Goal: Find specific page/section: Find specific page/section

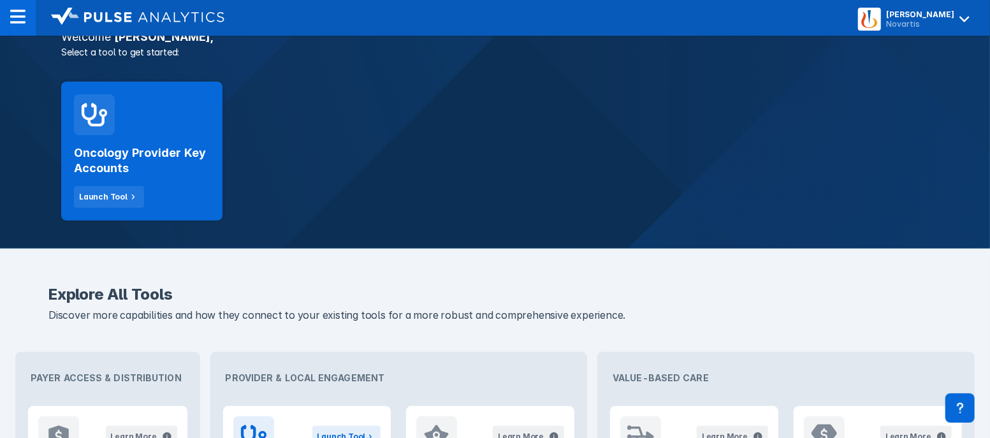
scroll to position [79, 0]
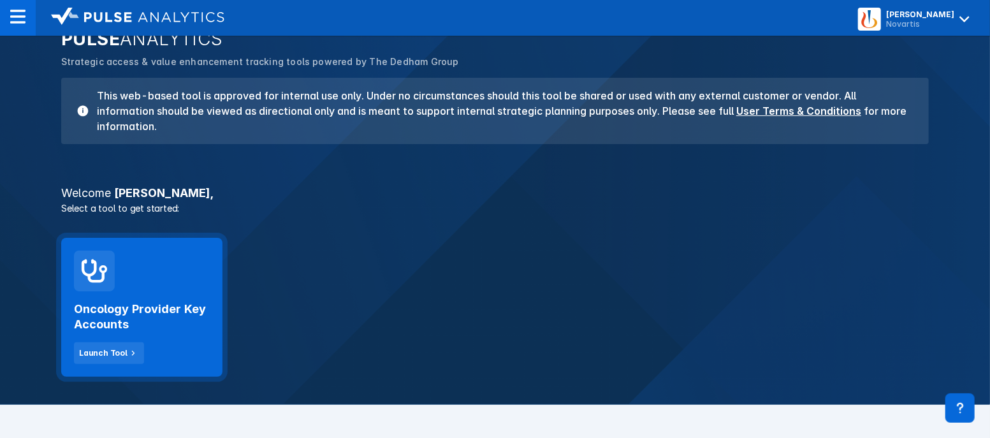
click at [118, 340] on div "Oncology Provider Key Accounts Launch Tool" at bounding box center [142, 327] width 136 height 73
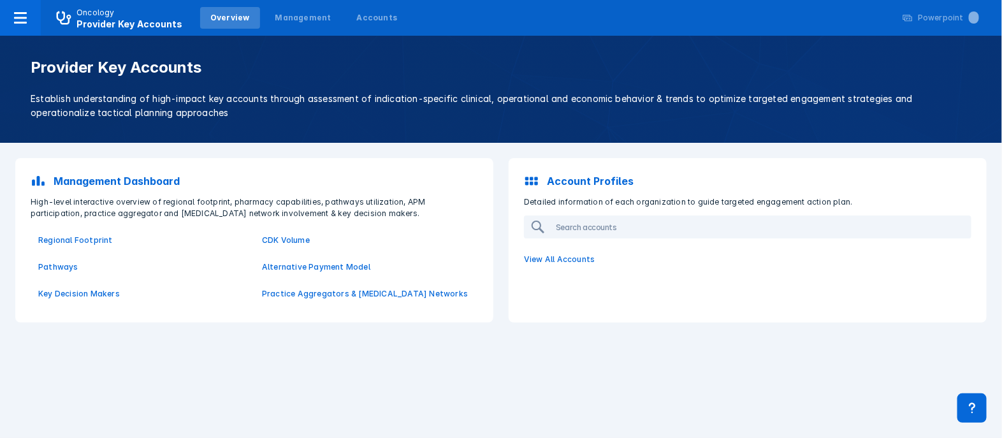
click at [145, 177] on p "Management Dashboard" at bounding box center [117, 180] width 126 height 15
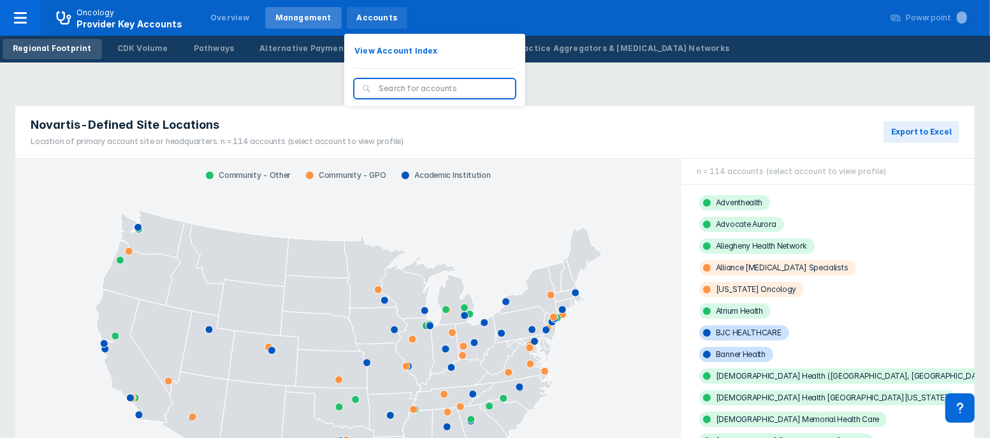
click at [367, 19] on div "Accounts" at bounding box center [377, 17] width 41 height 11
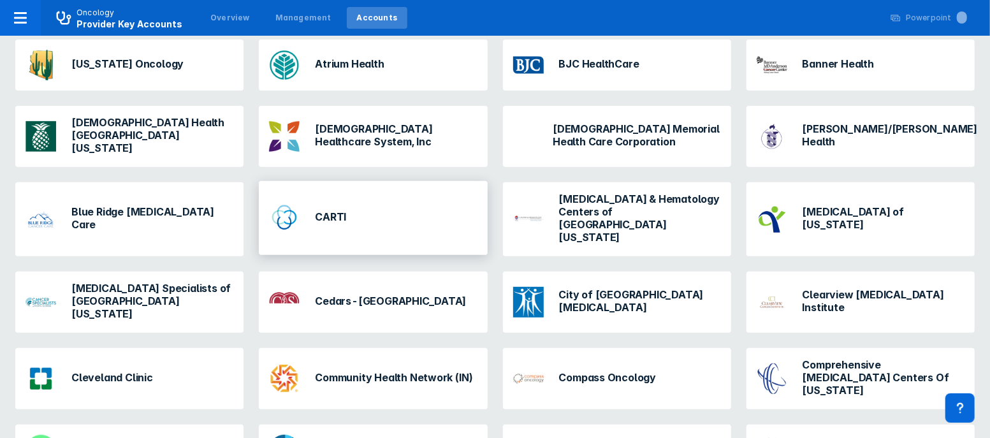
scroll to position [239, 0]
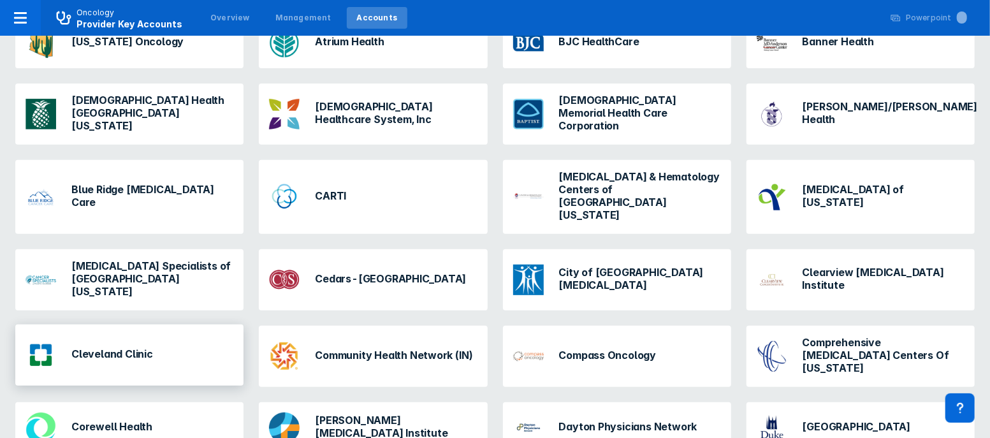
click at [135, 335] on div "Cleveland Clinic" at bounding box center [89, 355] width 138 height 41
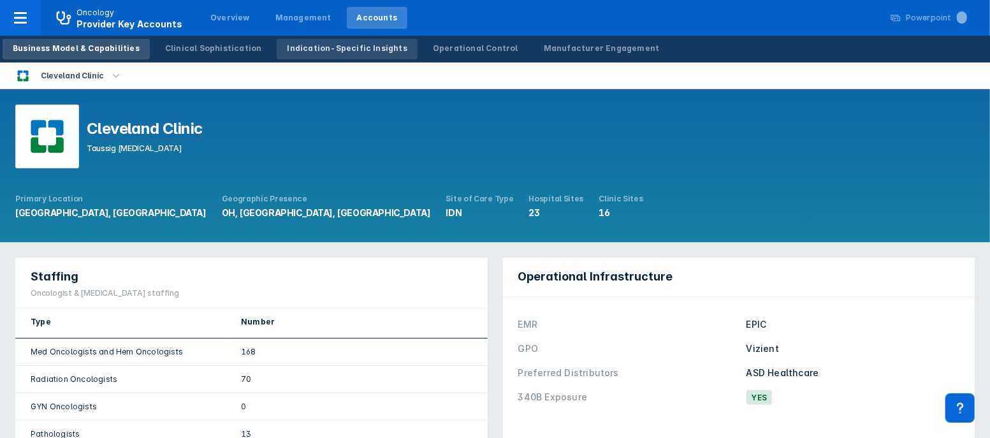
click at [315, 50] on div "Indication-Specific Insights" at bounding box center [347, 48] width 120 height 11
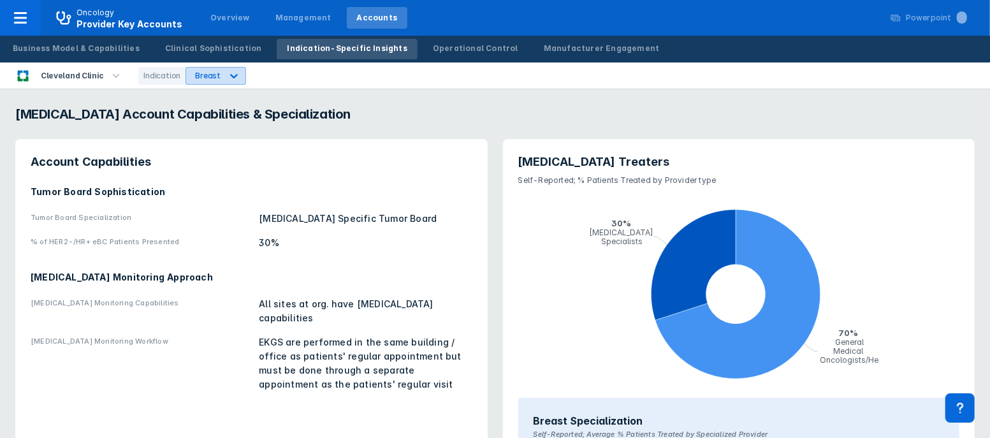
drag, startPoint x: 241, startPoint y: 73, endPoint x: 219, endPoint y: 75, distance: 21.8
click at [238, 73] on div "Cleveland Clinic Indication Breast" at bounding box center [495, 75] width 990 height 27
click at [228, 75] on icon at bounding box center [234, 75] width 13 height 13
click at [194, 129] on div "PNH" at bounding box center [202, 129] width 36 height 25
